Goal: Find specific page/section: Find specific page/section

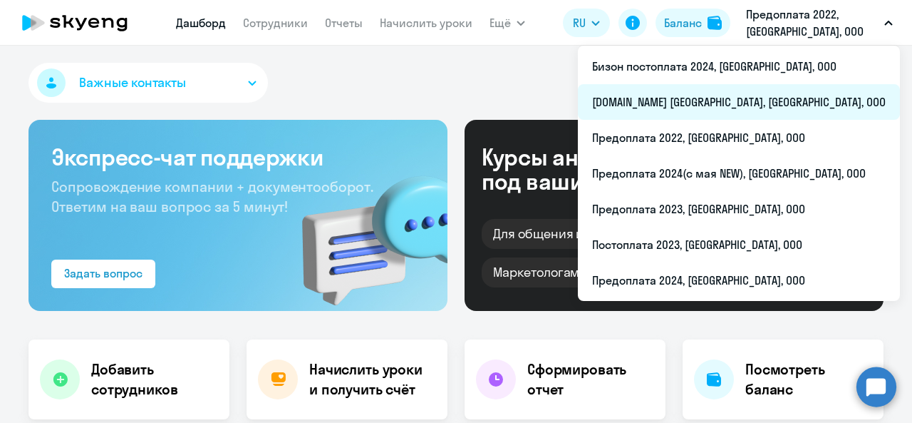
select select "30"
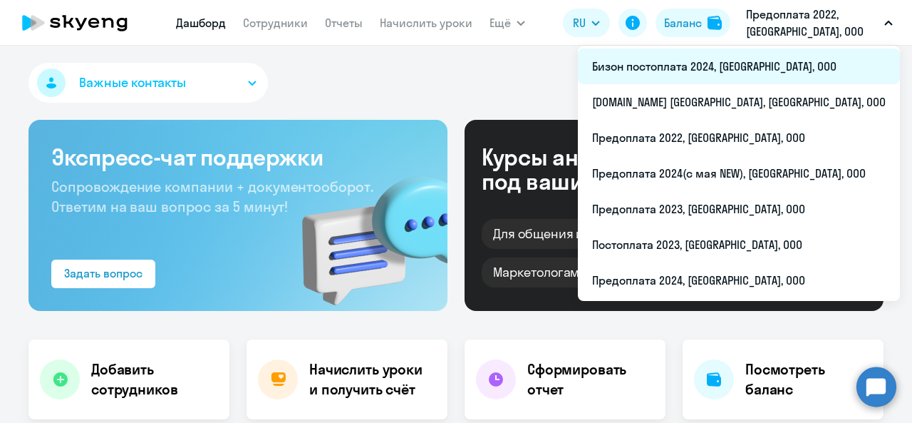
click at [732, 69] on li "Бизон постоплата 2024, [GEOGRAPHIC_DATA], ООО" at bounding box center [739, 66] width 322 height 36
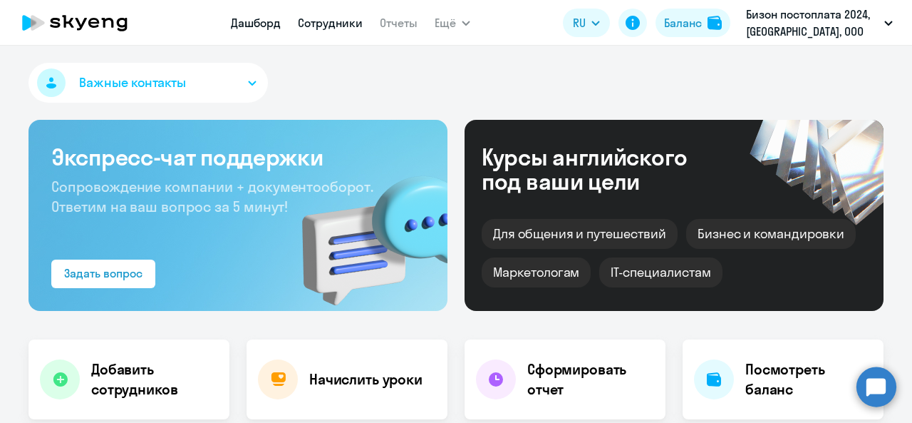
click at [309, 21] on link "Сотрудники" at bounding box center [330, 23] width 65 height 14
select select "30"
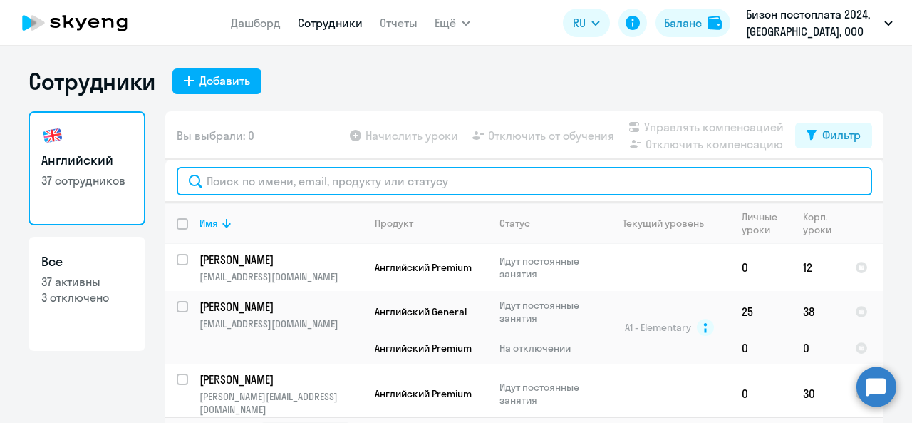
click at [257, 184] on input "text" at bounding box center [525, 181] width 696 height 29
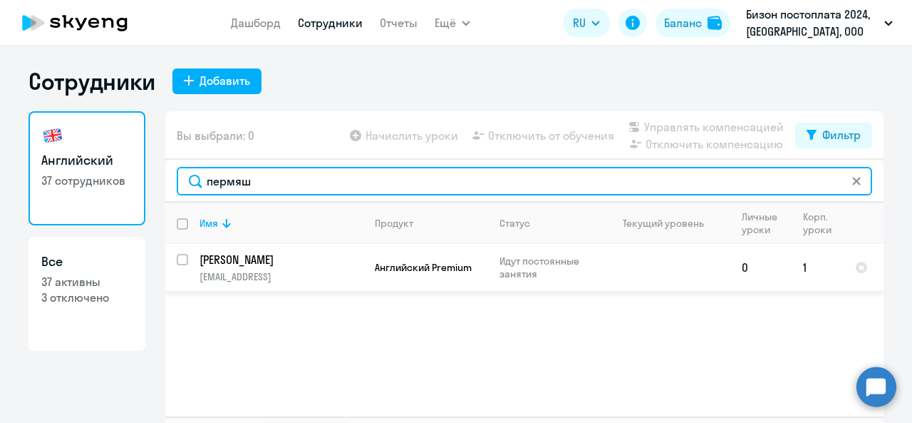
type input "пермяш"
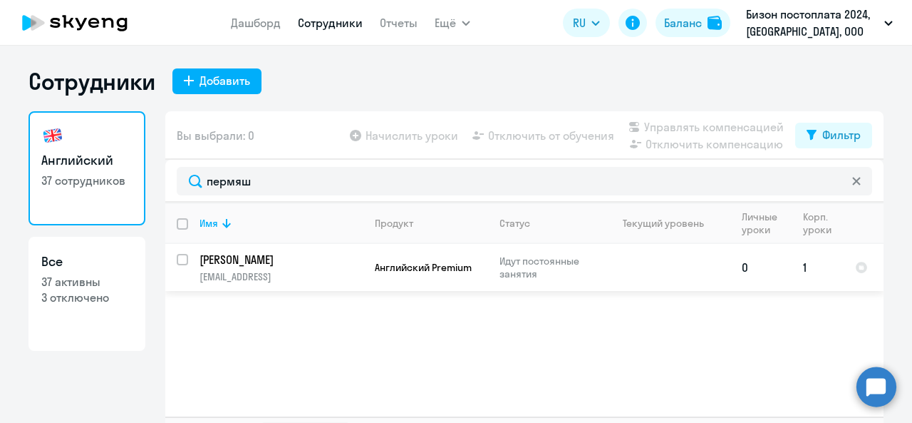
click at [356, 275] on p "[EMAIL_ADDRESS]" at bounding box center [281, 276] width 163 height 13
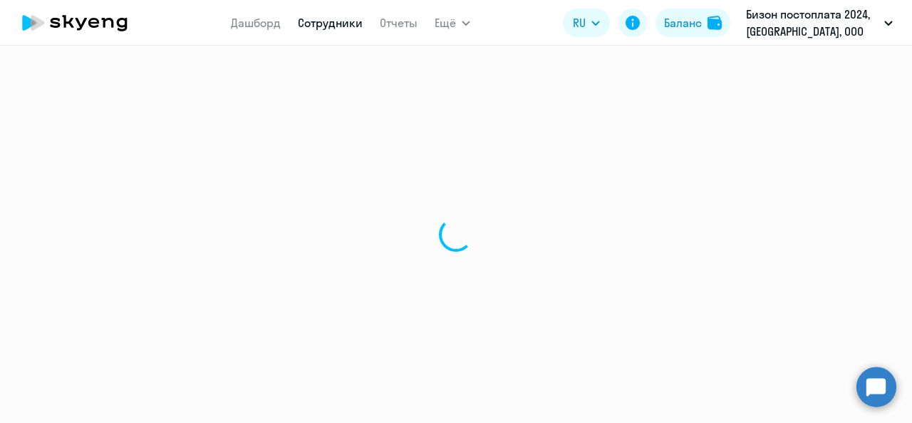
select select "english"
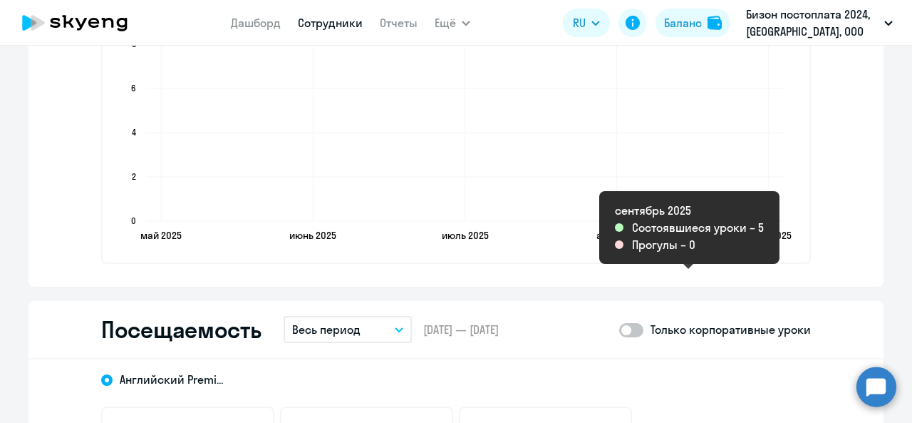
scroll to position [1425, 0]
